Goal: Navigation & Orientation: Find specific page/section

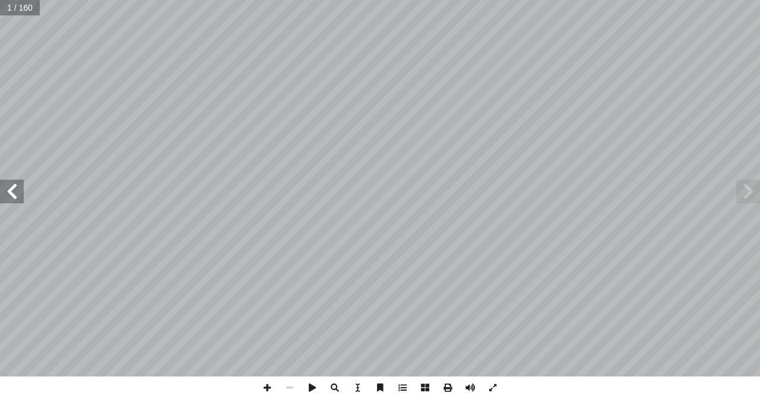
click at [8, 202] on span at bounding box center [12, 192] width 24 height 24
click at [7, 202] on span at bounding box center [12, 192] width 24 height 24
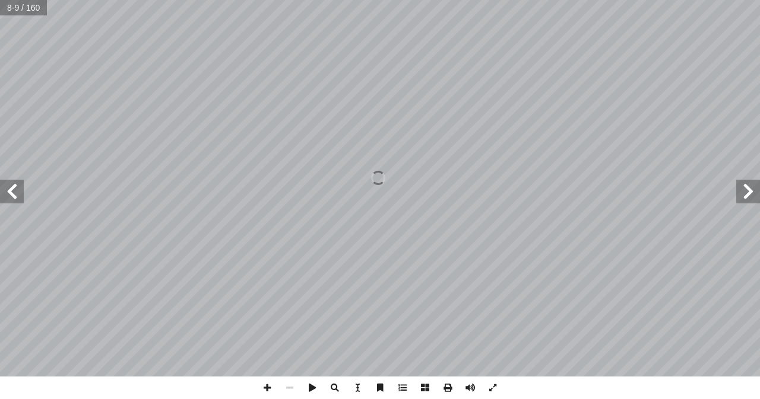
click at [7, 202] on span at bounding box center [12, 192] width 24 height 24
click at [8, 202] on span at bounding box center [12, 192] width 24 height 24
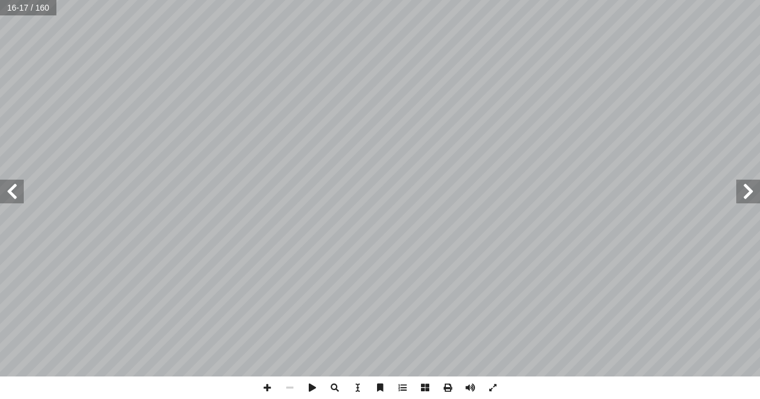
click at [8, 202] on span at bounding box center [12, 192] width 24 height 24
